Goal: Navigation & Orientation: Find specific page/section

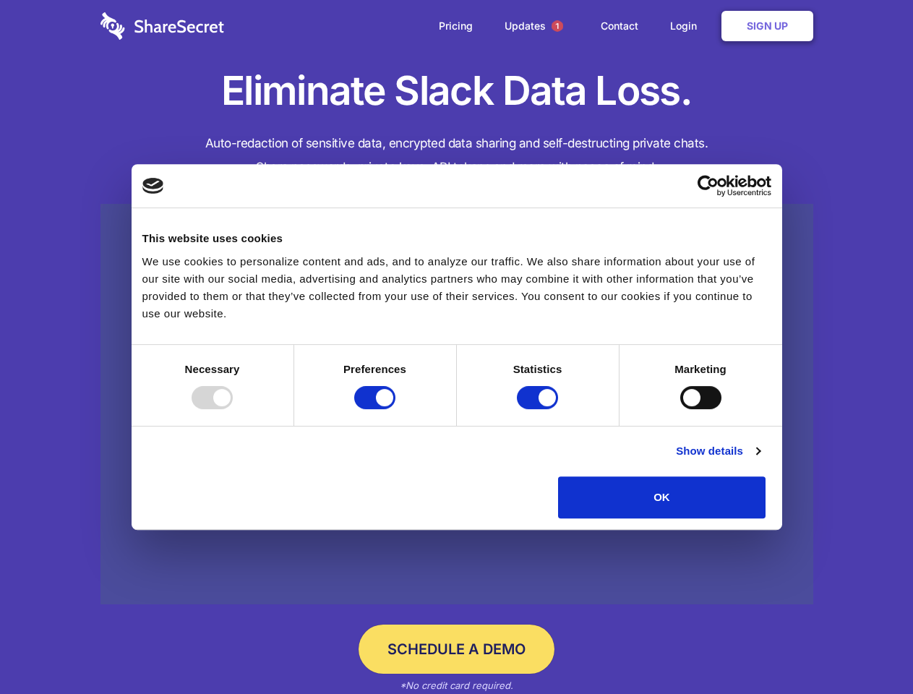
click at [233, 409] on div at bounding box center [212, 397] width 41 height 23
click at [396, 409] on input "Preferences" at bounding box center [374, 397] width 41 height 23
checkbox input "false"
click at [540, 409] on input "Statistics" at bounding box center [537, 397] width 41 height 23
checkbox input "false"
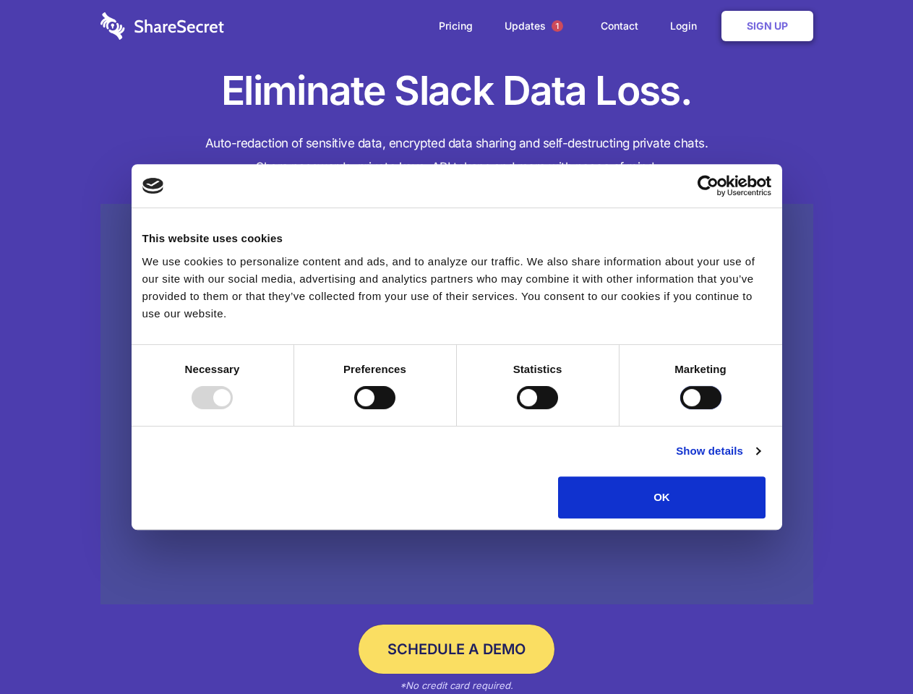
click at [681, 409] on input "Marketing" at bounding box center [701, 397] width 41 height 23
checkbox input "true"
click at [760, 460] on link "Show details" at bounding box center [718, 451] width 84 height 17
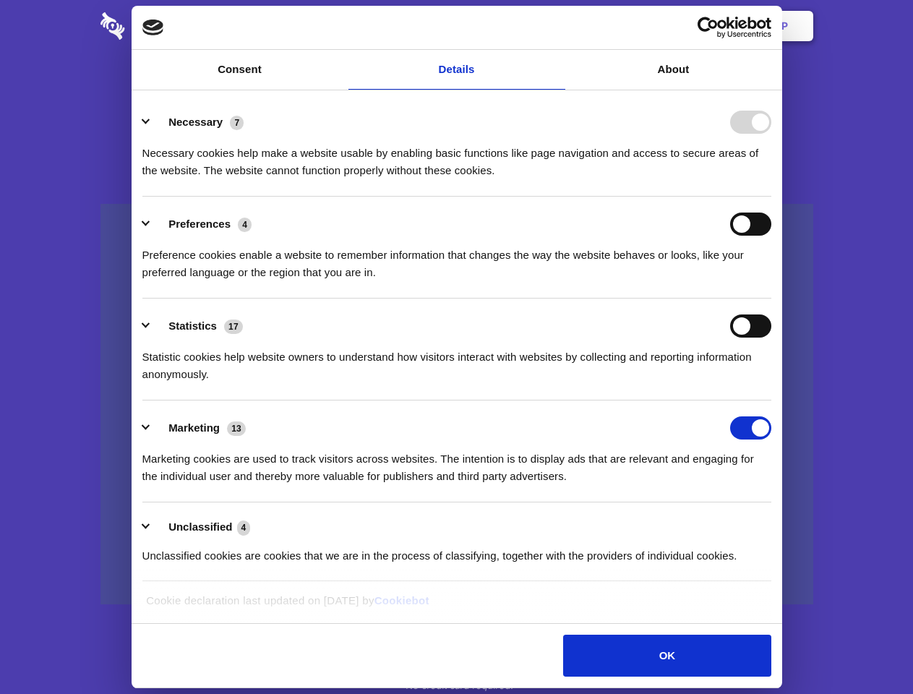
click at [772, 197] on li "Necessary 7 Necessary cookies help make a website usable by enabling basic func…" at bounding box center [456, 146] width 629 height 102
click at [557, 26] on span "1" at bounding box center [558, 26] width 12 height 12
